Goal: Information Seeking & Learning: Learn about a topic

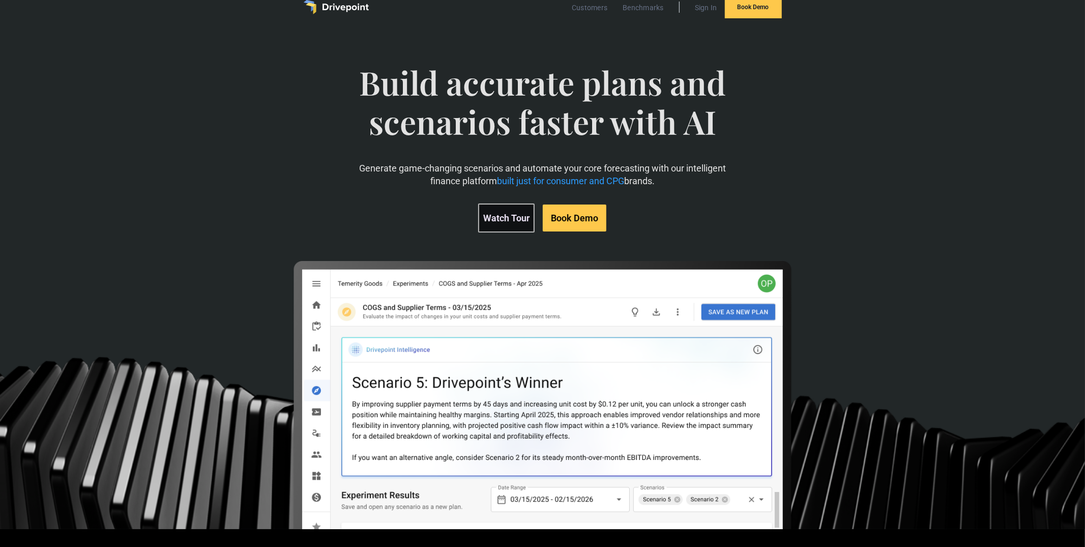
scroll to position [21, 0]
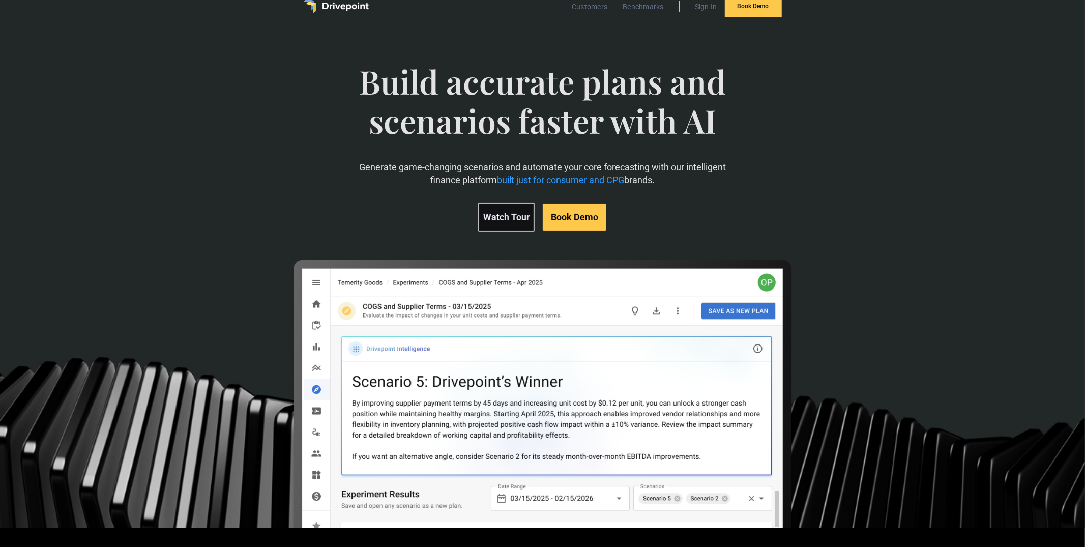
click at [400, 276] on img at bounding box center [542, 510] width 501 height 501
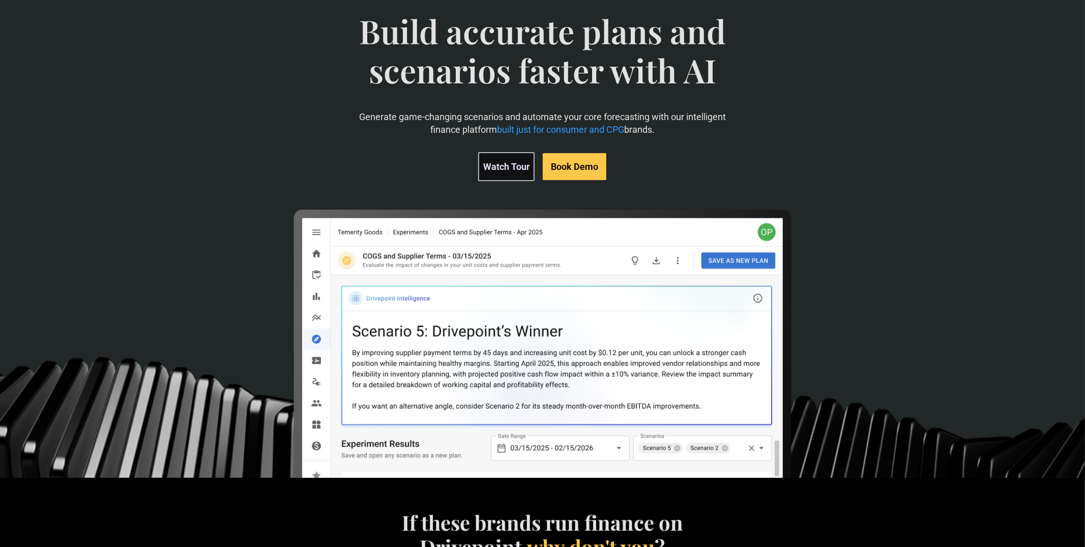
scroll to position [0, 0]
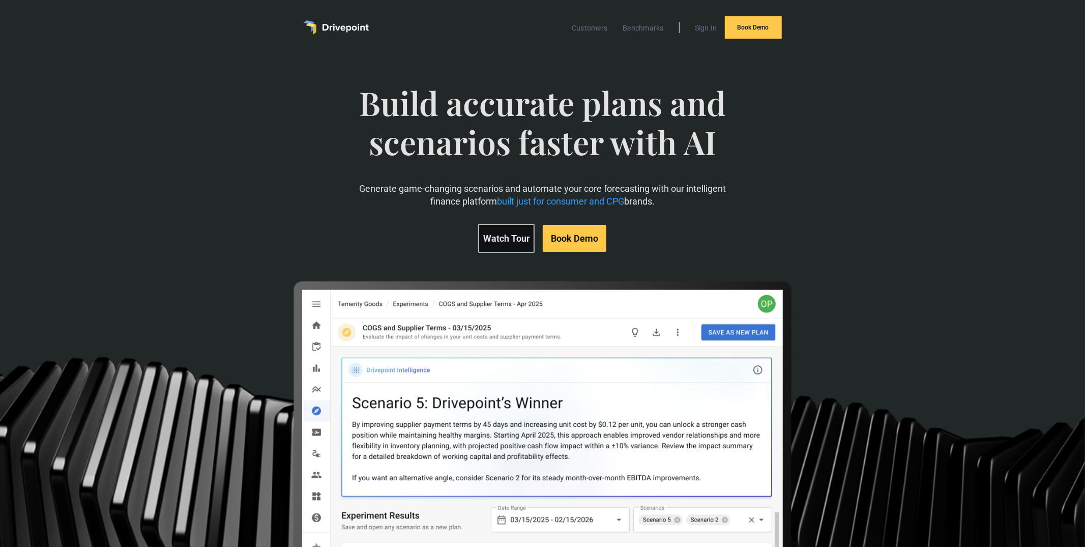
click at [509, 240] on link "Watch Tour" at bounding box center [506, 238] width 56 height 29
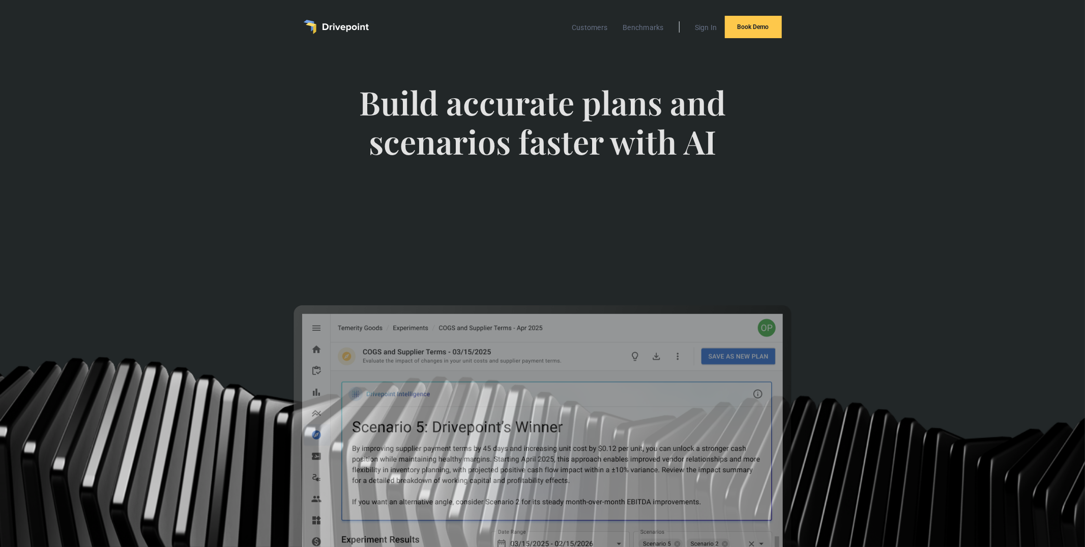
scroll to position [1, 0]
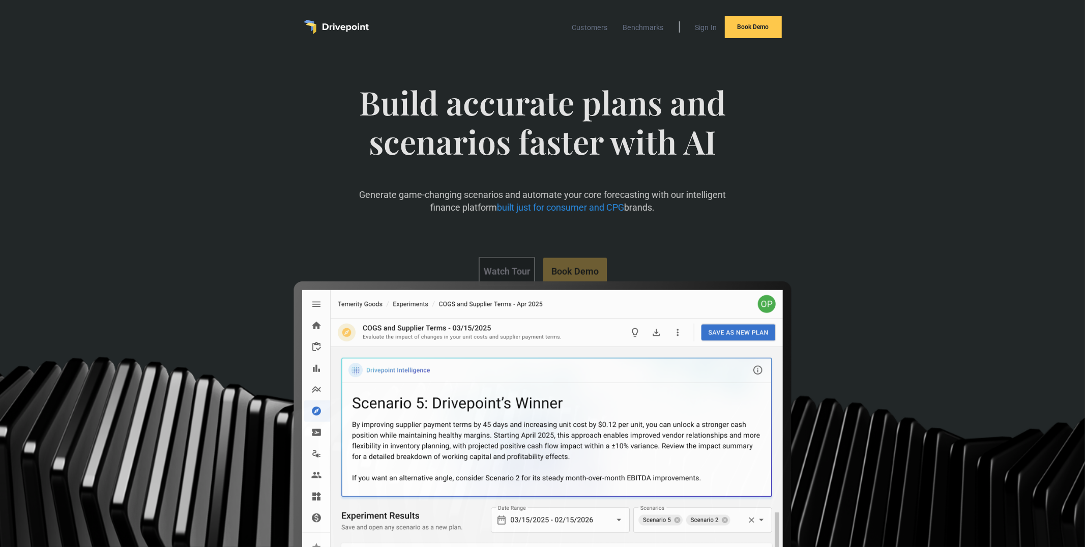
click at [179, 62] on div "Build accurate plans and scenarios faster with AI Generate game-changing scenar…" at bounding box center [542, 301] width 1085 height 494
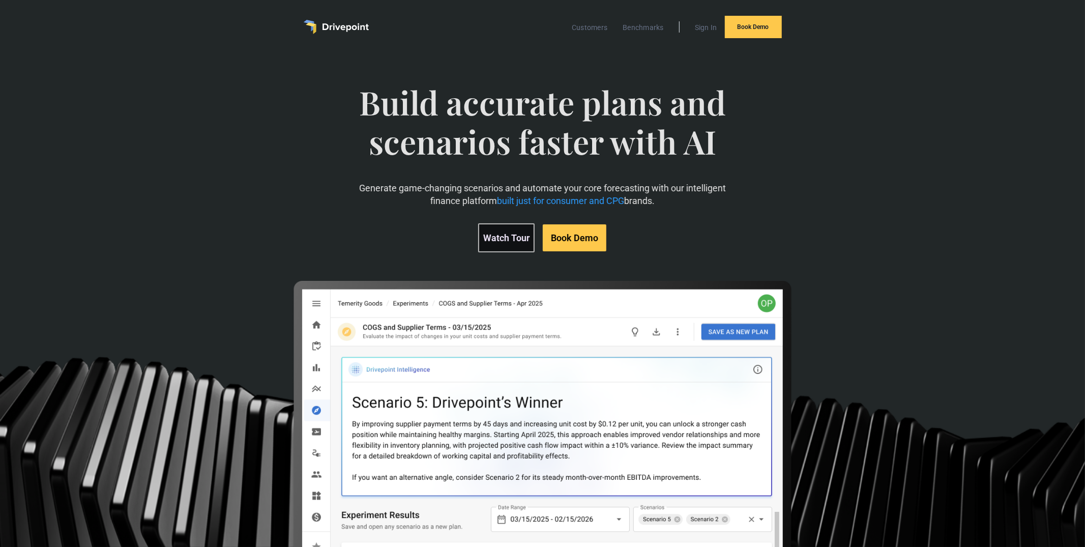
click at [310, 26] on img "home" at bounding box center [336, 27] width 65 height 14
click at [542, 203] on span "built just for consumer and CPG" at bounding box center [560, 200] width 127 height 11
click at [426, 197] on p "Generate game-changing scenarios and automate your core forecasting with our in…" at bounding box center [542, 194] width 376 height 25
click at [405, 215] on div "Build accurate plans and scenarios faster with AI Generate game-changing scenar…" at bounding box center [542, 168] width 376 height 210
click at [703, 78] on div "Build accurate plans and scenarios faster with AI Generate game-changing scenar…" at bounding box center [542, 168] width 376 height 210
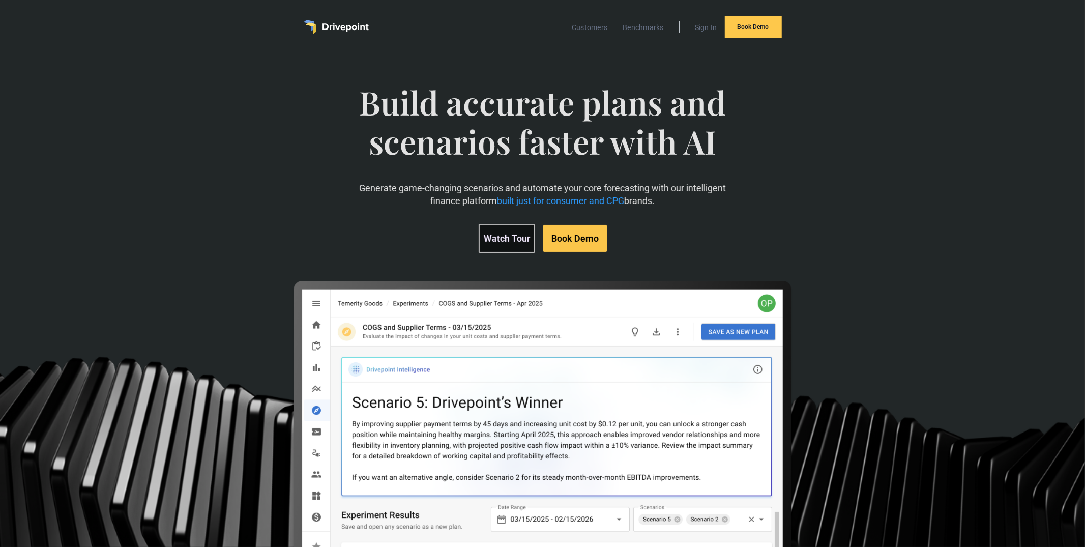
click at [224, 44] on div "Customers Benchmarks Sign In Book Demo" at bounding box center [542, 26] width 1085 height 55
